Goal: Transaction & Acquisition: Purchase product/service

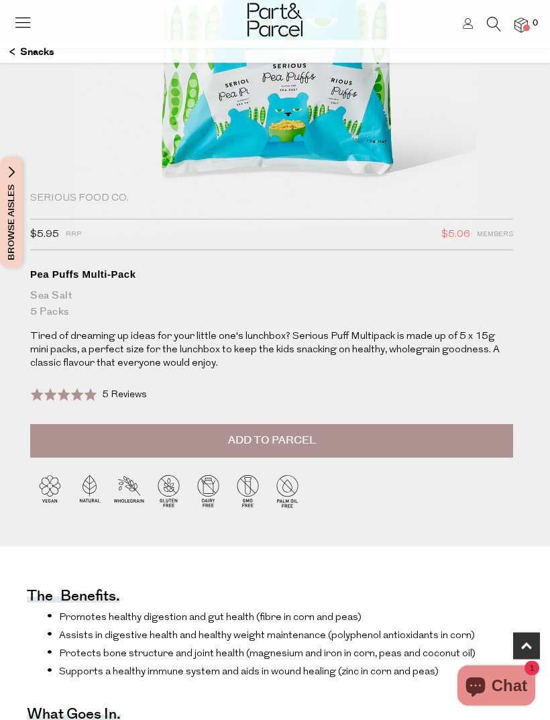
scroll to position [258, 0]
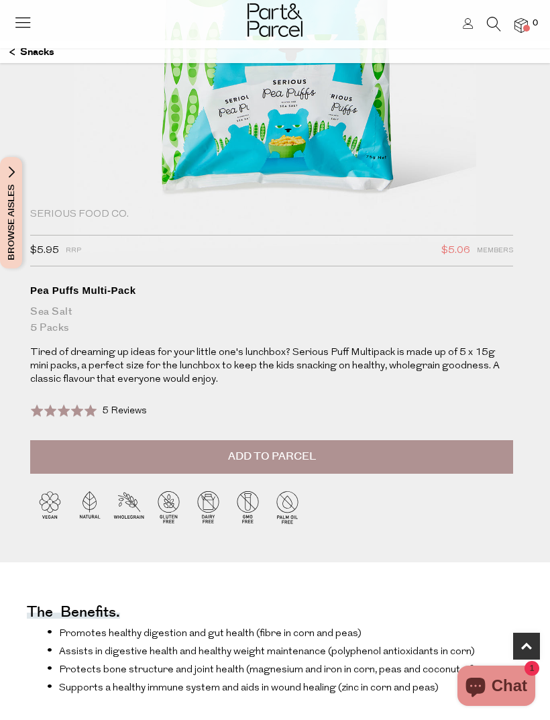
click at [417, 455] on button "Add to Parcel" at bounding box center [271, 457] width 483 height 34
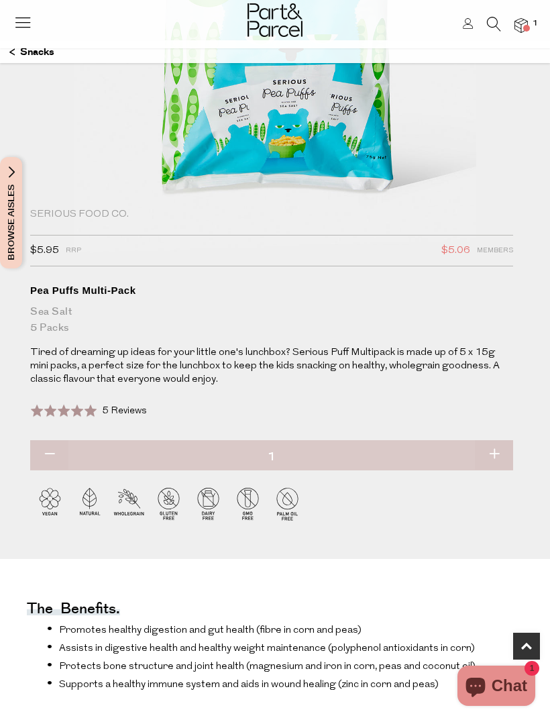
click at [522, 29] on img at bounding box center [520, 25] width 13 height 15
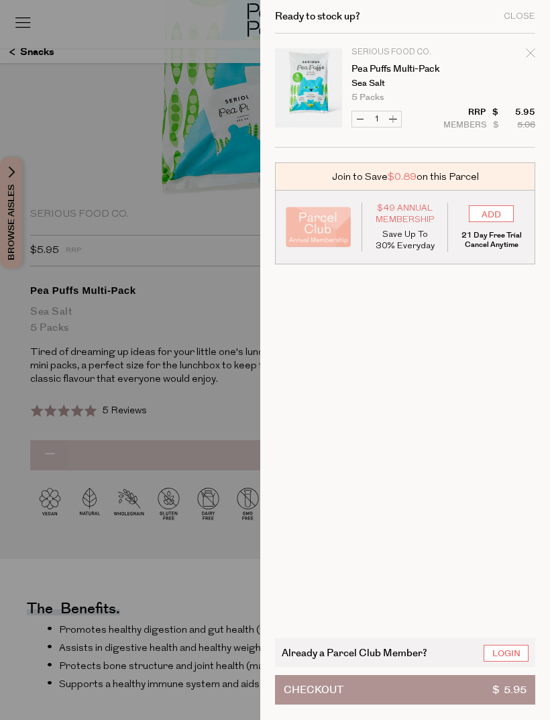
click at [433, 704] on button "Checkout $ 5.95" at bounding box center [405, 690] width 260 height 30
